Goal: Information Seeking & Learning: Compare options

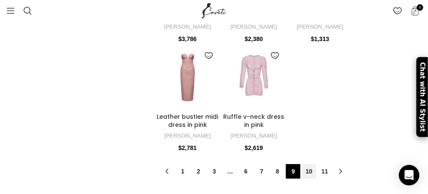
click at [308, 164] on link "10" at bounding box center [309, 171] width 15 height 15
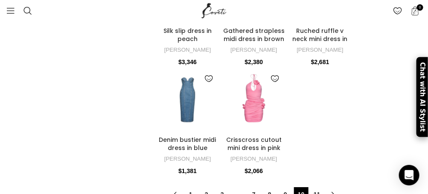
scroll to position [1794, 0]
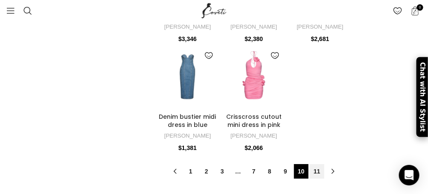
click at [323, 166] on link "11" at bounding box center [317, 171] width 15 height 15
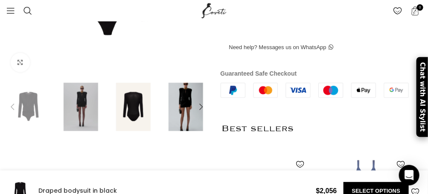
scroll to position [299, 0]
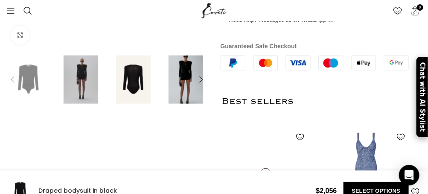
click at [181, 100] on img at bounding box center [186, 80] width 48 height 48
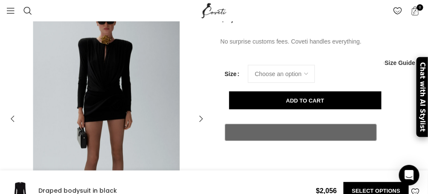
scroll to position [128, 0]
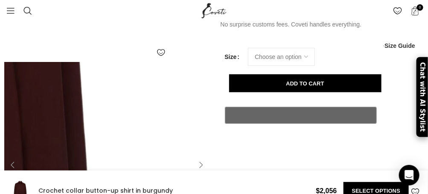
scroll to position [0, 133]
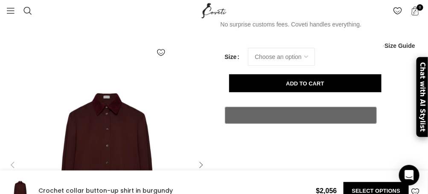
click at [198, 164] on div at bounding box center [201, 164] width 17 height 17
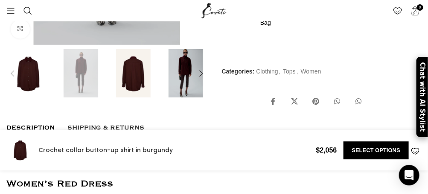
scroll to position [0, 1731]
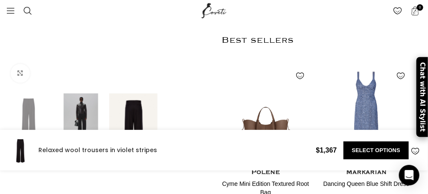
scroll to position [427, 0]
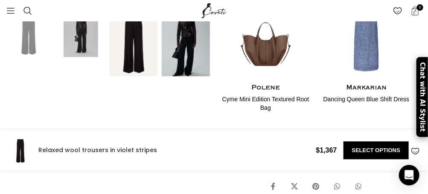
click at [82, 57] on img at bounding box center [81, 33] width 48 height 48
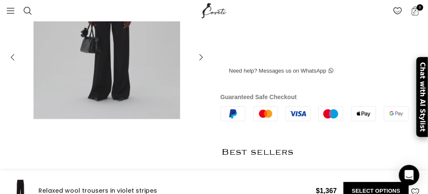
scroll to position [256, 0]
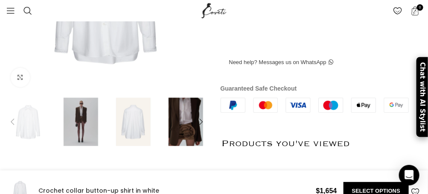
scroll to position [0, 1065]
